Goal: Use online tool/utility: Utilize a website feature to perform a specific function

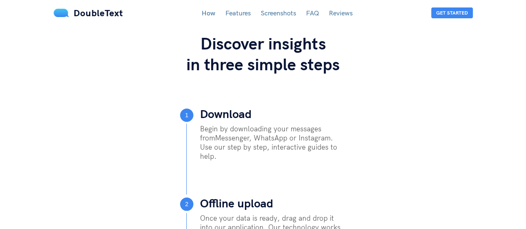
scroll to position [332, 0]
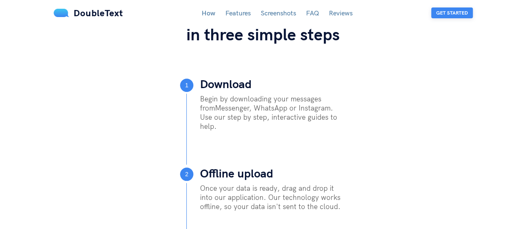
click at [446, 10] on button "Get Started" at bounding box center [452, 12] width 42 height 11
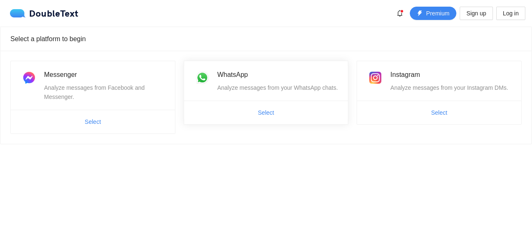
click at [224, 85] on div "Analyze messages from your WhatsApp chats." at bounding box center [277, 87] width 121 height 9
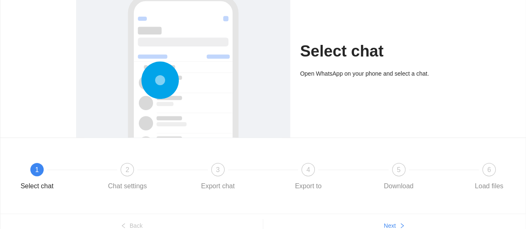
scroll to position [106, 0]
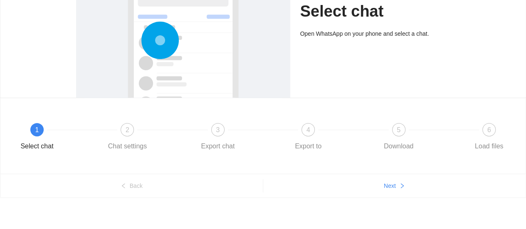
click at [224, 85] on div at bounding box center [182, 68] width 197 height 248
click at [400, 183] on icon "right" at bounding box center [402, 186] width 6 height 6
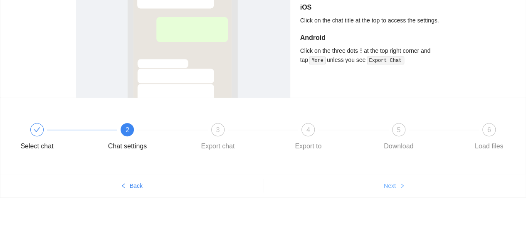
click at [399, 183] on icon "right" at bounding box center [402, 186] width 6 height 6
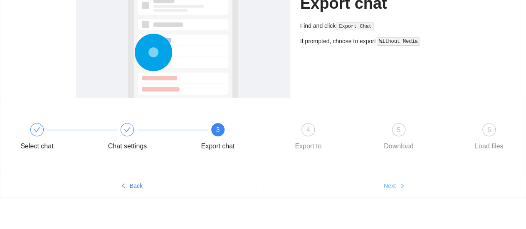
click at [399, 183] on icon "right" at bounding box center [402, 186] width 6 height 6
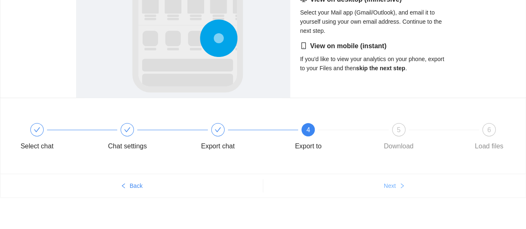
click at [399, 183] on icon "right" at bounding box center [402, 186] width 6 height 6
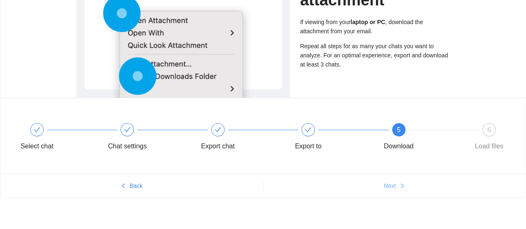
click at [399, 183] on icon "right" at bounding box center [402, 186] width 6 height 6
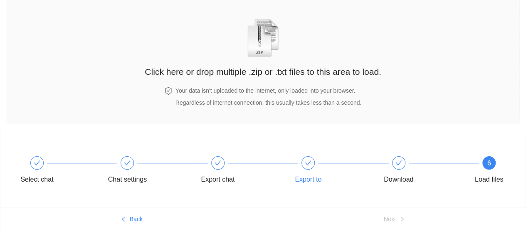
scroll to position [0, 0]
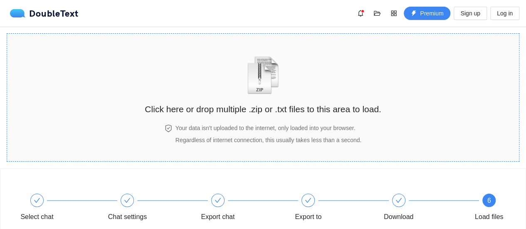
click at [257, 91] on img "zipOrTextIcon" at bounding box center [262, 75] width 39 height 38
click at [230, 118] on div "Click here or drop multiple .zip or .txt files to this area to load." at bounding box center [263, 81] width 236 height 78
click at [329, 179] on div "Select chat Chat settings Export chat Export to Download 6 Load files" at bounding box center [262, 207] width 525 height 76
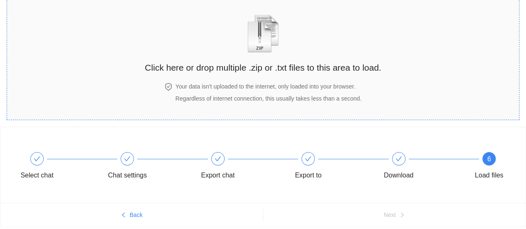
scroll to position [71, 0]
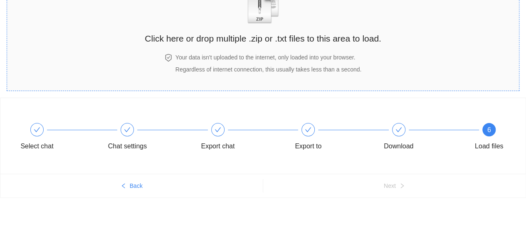
click at [311, 53] on h4 "Your data isn't uploaded to the internet, only loaded into your browser." at bounding box center [268, 57] width 186 height 9
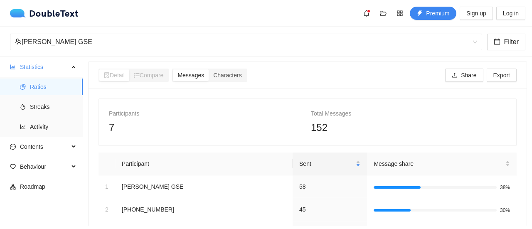
scroll to position [0, 0]
click at [42, 107] on span "Streaks" at bounding box center [53, 106] width 47 height 17
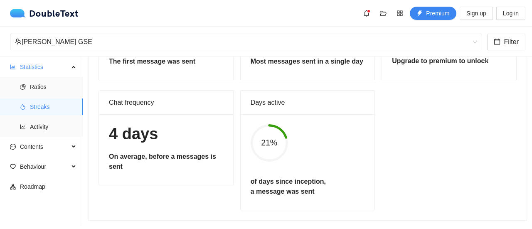
scroll to position [109, 0]
click at [25, 125] on icon "line-chart" at bounding box center [23, 127] width 6 height 6
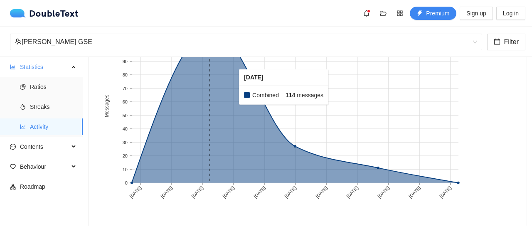
scroll to position [142, 0]
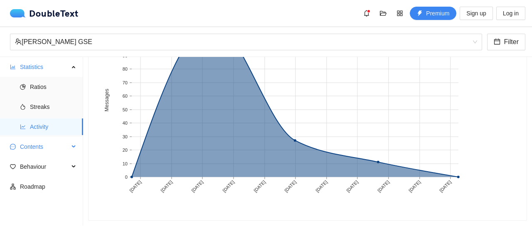
click at [26, 150] on span "Contents" at bounding box center [44, 146] width 49 height 17
click at [30, 164] on span "Behaviour" at bounding box center [44, 166] width 49 height 17
click at [37, 181] on span "Interactions" at bounding box center [53, 186] width 47 height 17
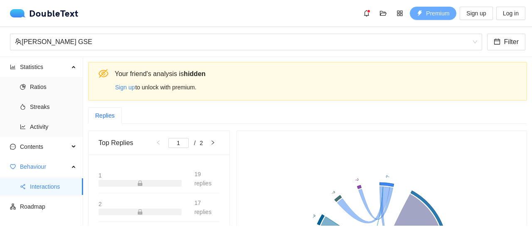
click at [435, 14] on span "Premium" at bounding box center [437, 13] width 23 height 9
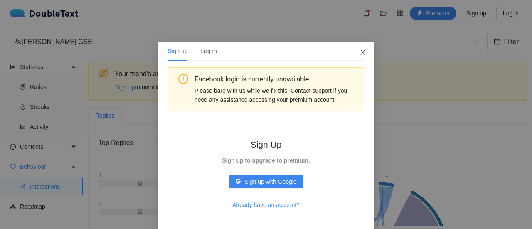
click at [361, 50] on icon "close" at bounding box center [362, 52] width 5 height 5
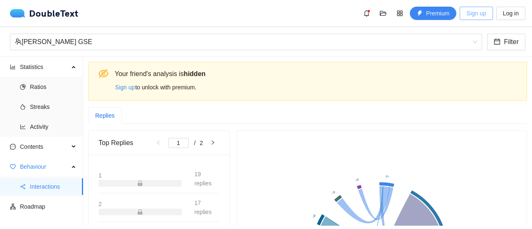
click at [468, 14] on span "Sign up" at bounding box center [476, 13] width 20 height 9
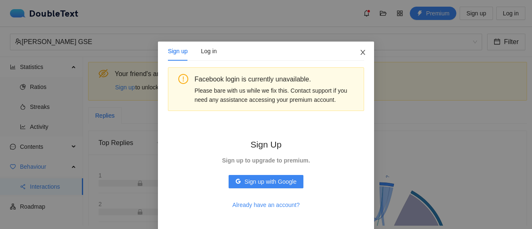
click at [359, 58] on span "Close" at bounding box center [362, 53] width 22 height 22
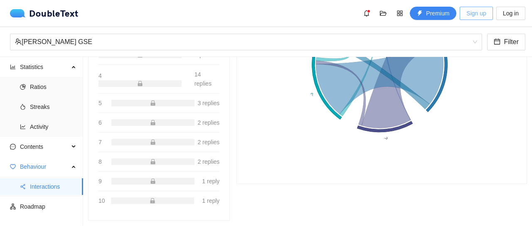
scroll to position [23, 0]
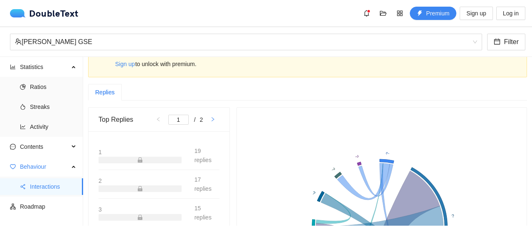
click at [206, 119] on button "button" at bounding box center [212, 120] width 13 height 10
type input "2"
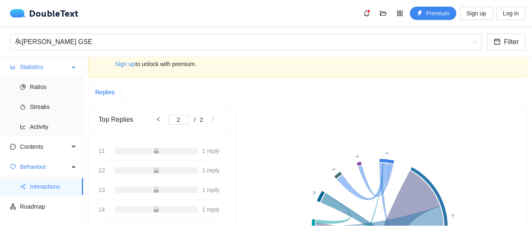
click at [42, 71] on span "Statistics" at bounding box center [44, 67] width 49 height 17
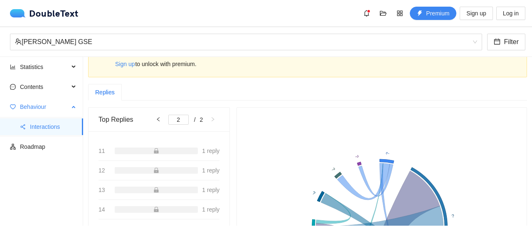
click at [42, 103] on span "Behaviour" at bounding box center [44, 106] width 49 height 17
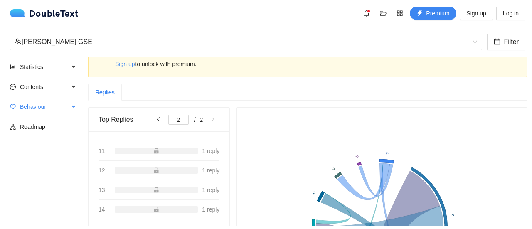
click at [42, 103] on span "Behaviour" at bounding box center [44, 106] width 49 height 17
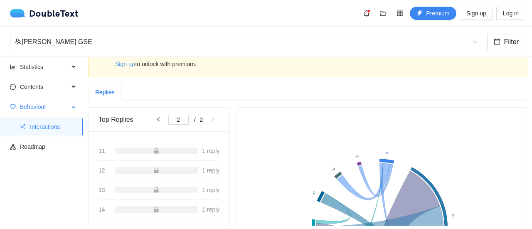
click at [41, 119] on span "Interactions" at bounding box center [53, 126] width 47 height 17
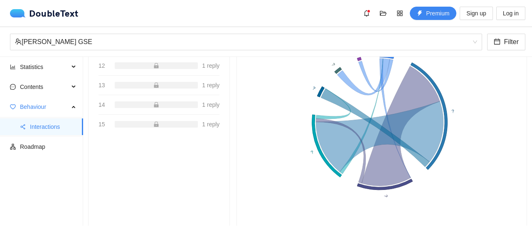
scroll to position [155, 0]
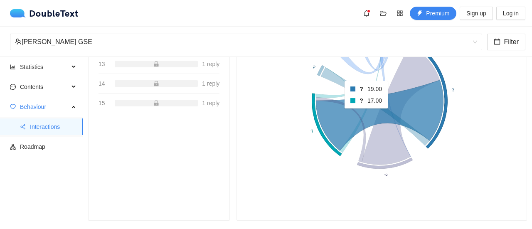
click at [378, 109] on icon at bounding box center [379, 115] width 127 height 71
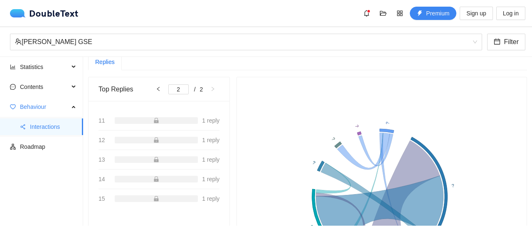
scroll to position [0, 0]
